Goal: Information Seeking & Learning: Learn about a topic

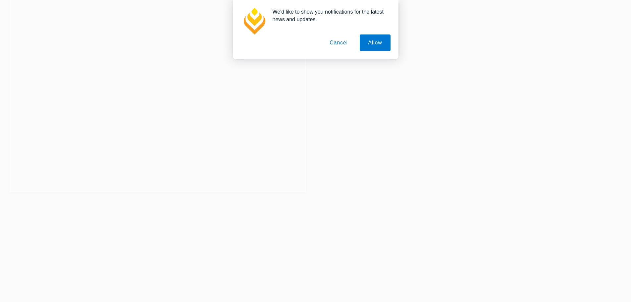
scroll to position [33, 0]
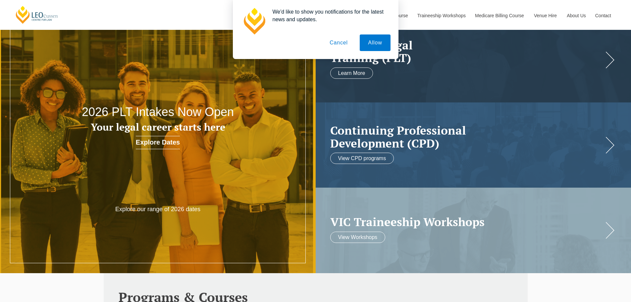
click at [336, 38] on button "Cancel" at bounding box center [338, 42] width 35 height 17
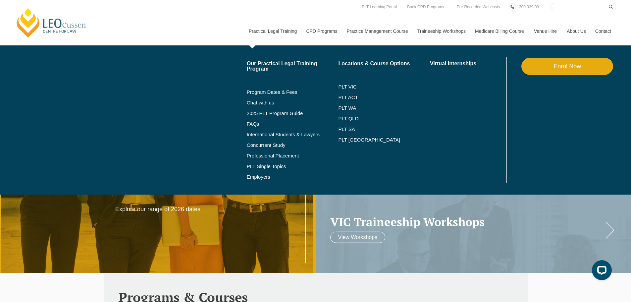
scroll to position [0, 0]
click at [278, 94] on link "Program Dates & Fees" at bounding box center [293, 91] width 92 height 5
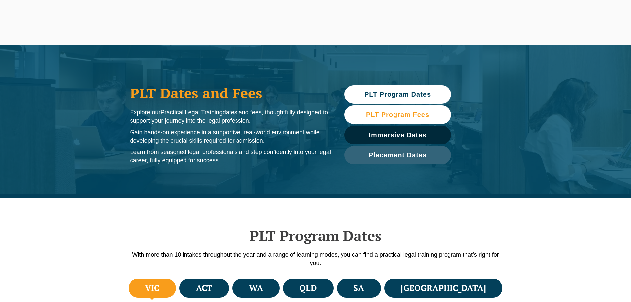
click at [407, 112] on span "PLT Program Fees" at bounding box center [397, 114] width 63 height 7
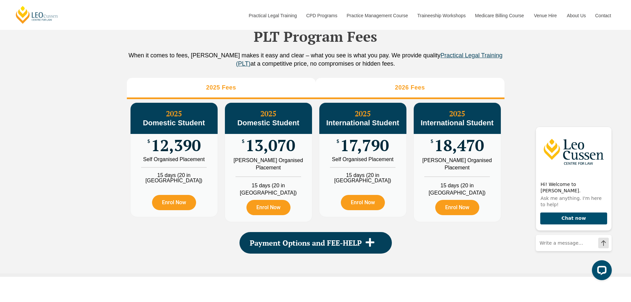
click at [412, 90] on li "2026 Fees" at bounding box center [410, 88] width 189 height 21
click at [222, 91] on h3 "2025 Fees" at bounding box center [221, 88] width 30 height 8
click at [417, 91] on h3 "2026 Fees" at bounding box center [410, 88] width 30 height 8
click at [251, 95] on li "2025 Fees" at bounding box center [221, 88] width 189 height 21
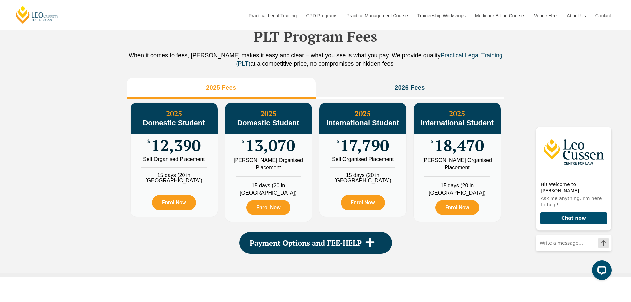
click at [430, 85] on div "PLT Program Fees When it comes to fees, Leo Cussen makes it easy and clear – wh…" at bounding box center [316, 133] width 378 height 282
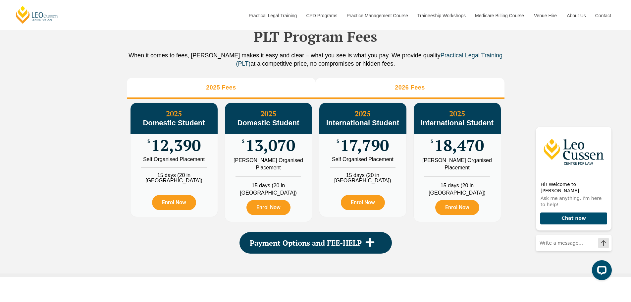
click at [396, 91] on li "2026 Fees" at bounding box center [410, 88] width 189 height 21
click at [222, 91] on h3 "2025 Fees" at bounding box center [221, 88] width 30 height 8
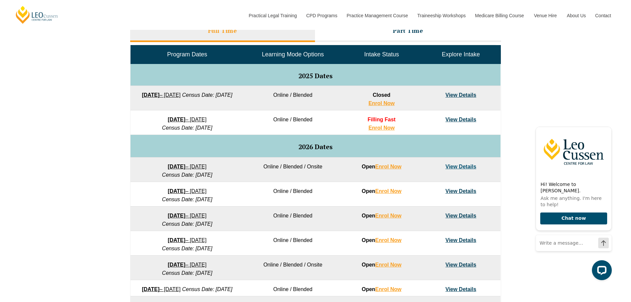
scroll to position [307, 0]
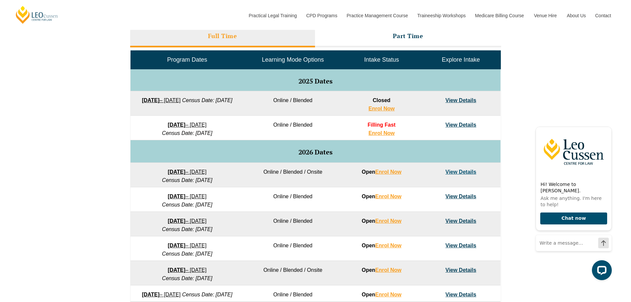
click at [461, 124] on link "View Details" at bounding box center [461, 125] width 31 height 6
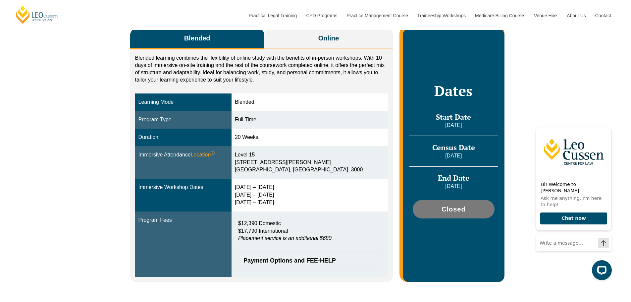
scroll to position [132, 0]
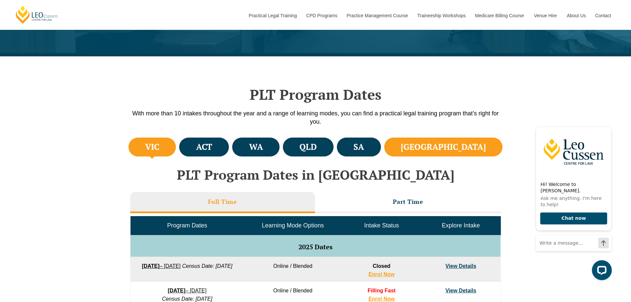
click at [462, 155] on li "NSW" at bounding box center [443, 146] width 119 height 19
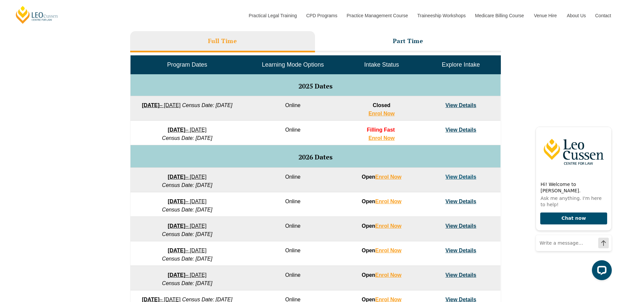
scroll to position [307, 0]
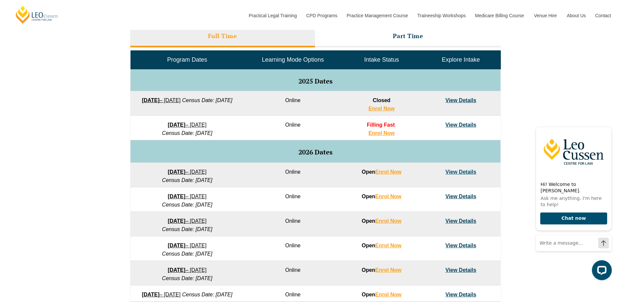
click at [464, 124] on link "View Details" at bounding box center [461, 125] width 31 height 6
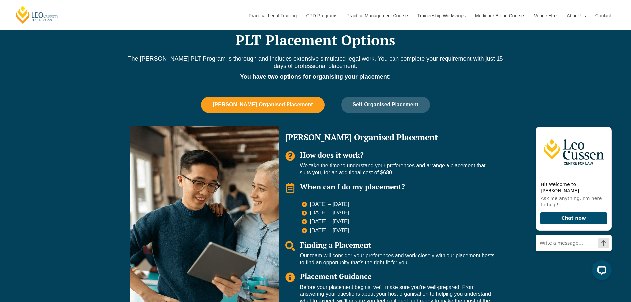
scroll to position [563, 0]
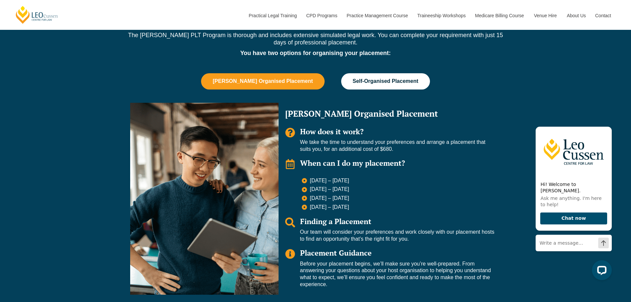
click at [380, 84] on button "Self-Organised Placement" at bounding box center [385, 81] width 89 height 16
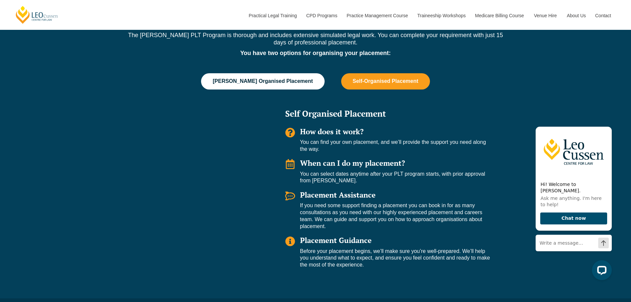
click at [232, 80] on span "[PERSON_NAME] Organised Placement" at bounding box center [263, 81] width 100 height 6
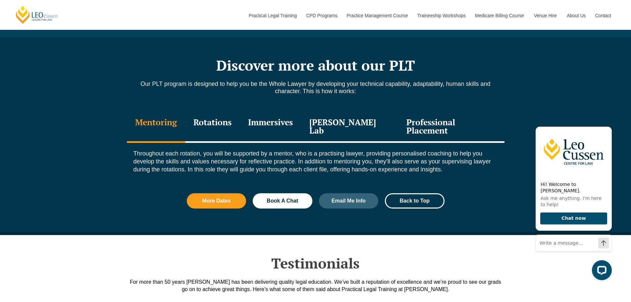
scroll to position [927, 0]
